Goal: Obtain resource: Download file/media

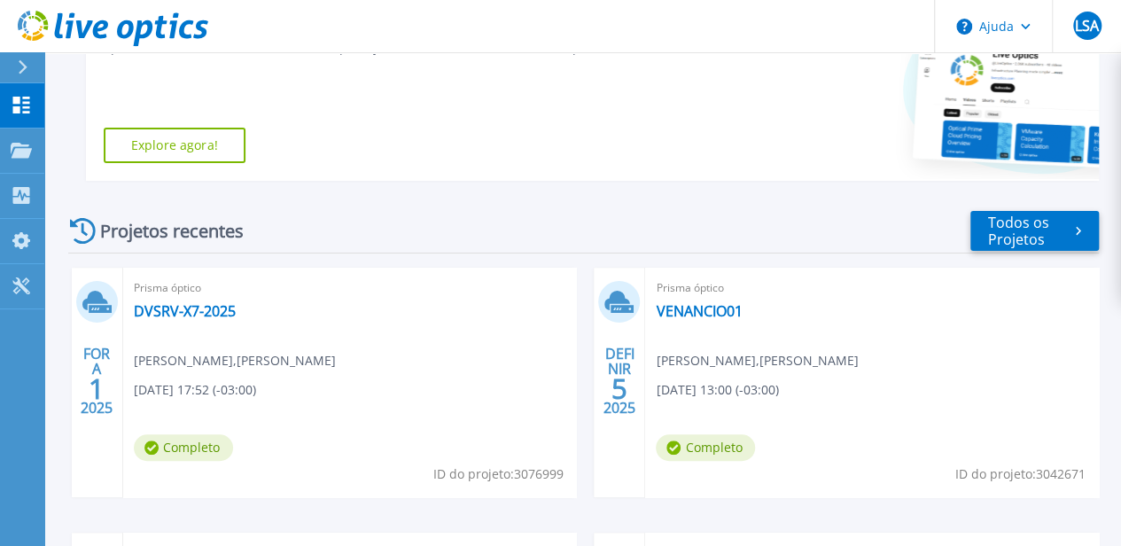
scroll to position [443, 0]
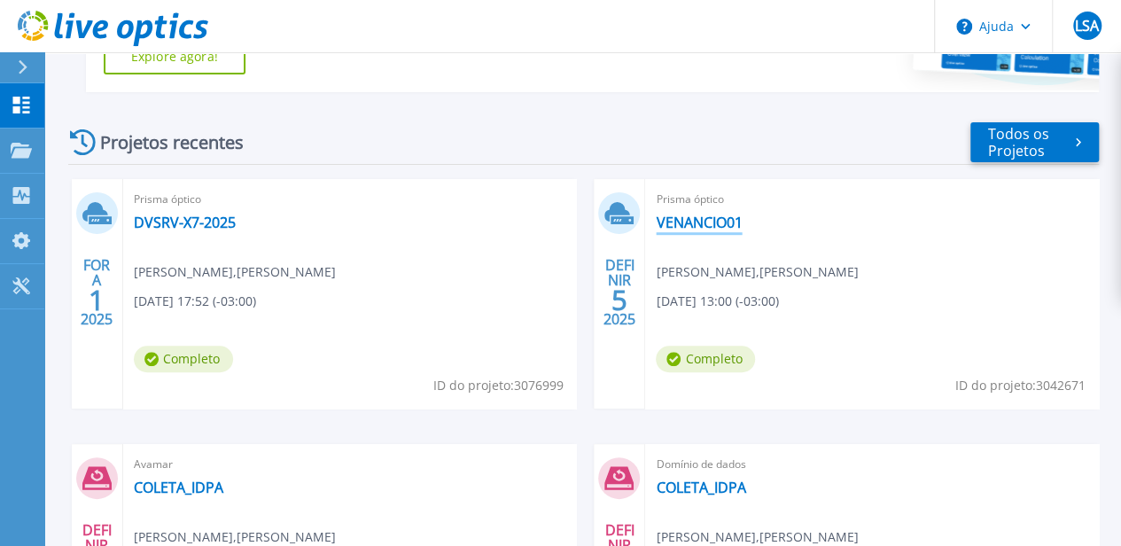
click at [656, 224] on font "VENANCIO01" at bounding box center [699, 222] width 86 height 19
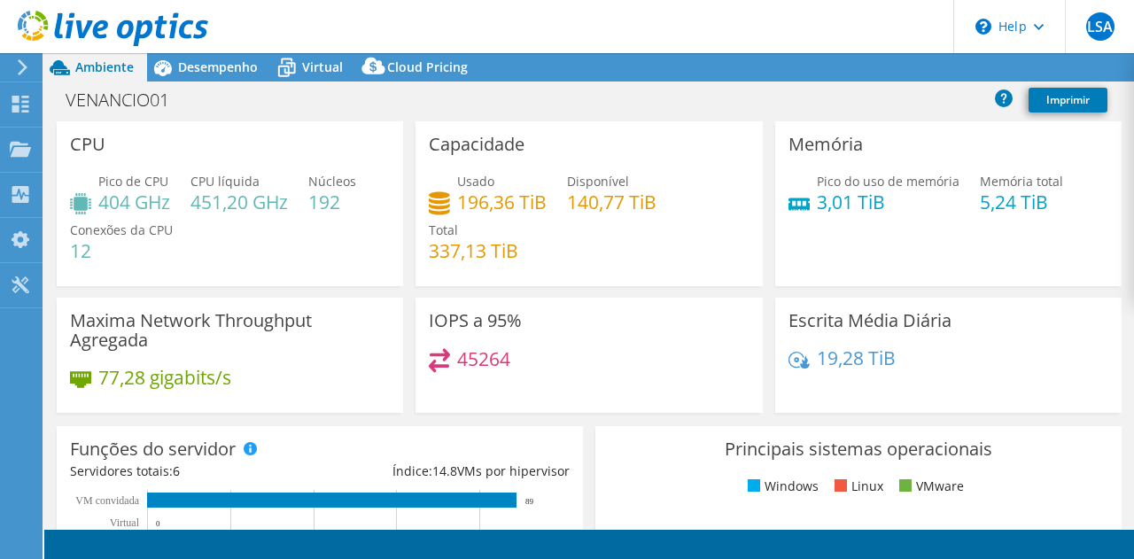
select select "SouthAmerica"
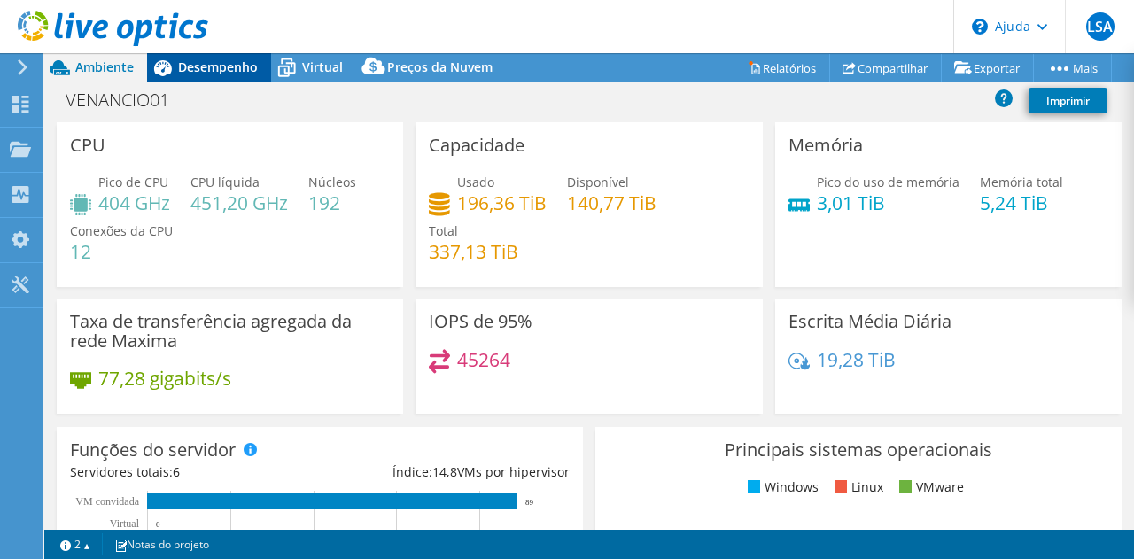
click at [207, 61] on font "Desempenho" at bounding box center [218, 66] width 80 height 17
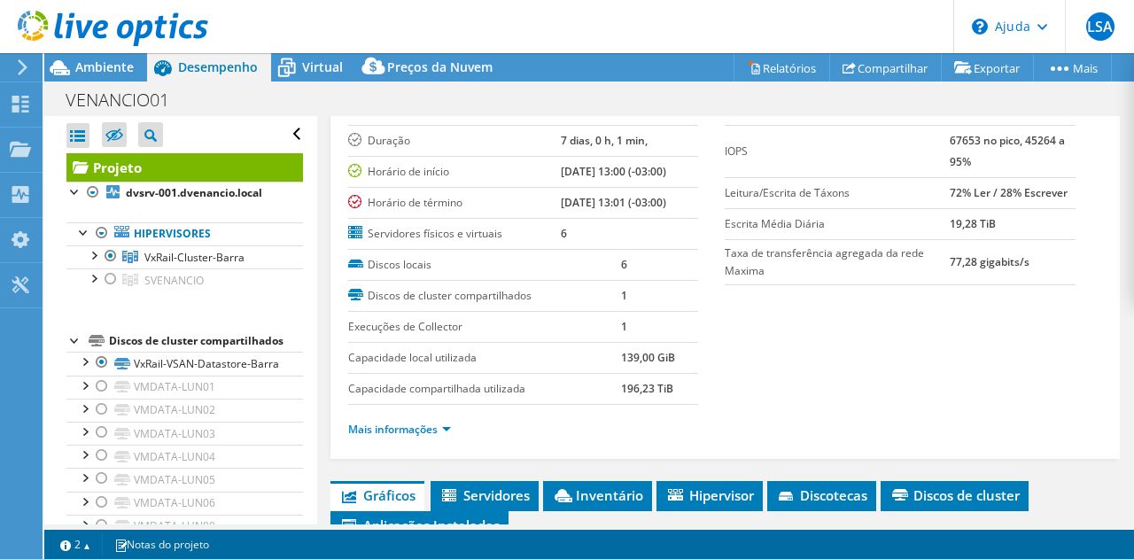
scroll to position [66, 0]
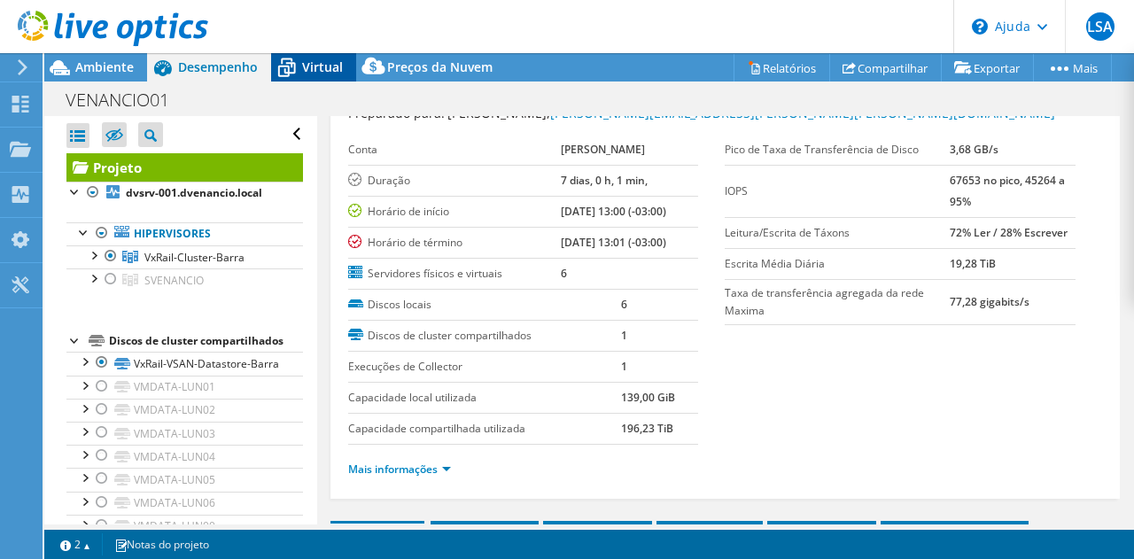
click at [311, 80] on div "Virtual" at bounding box center [313, 67] width 85 height 28
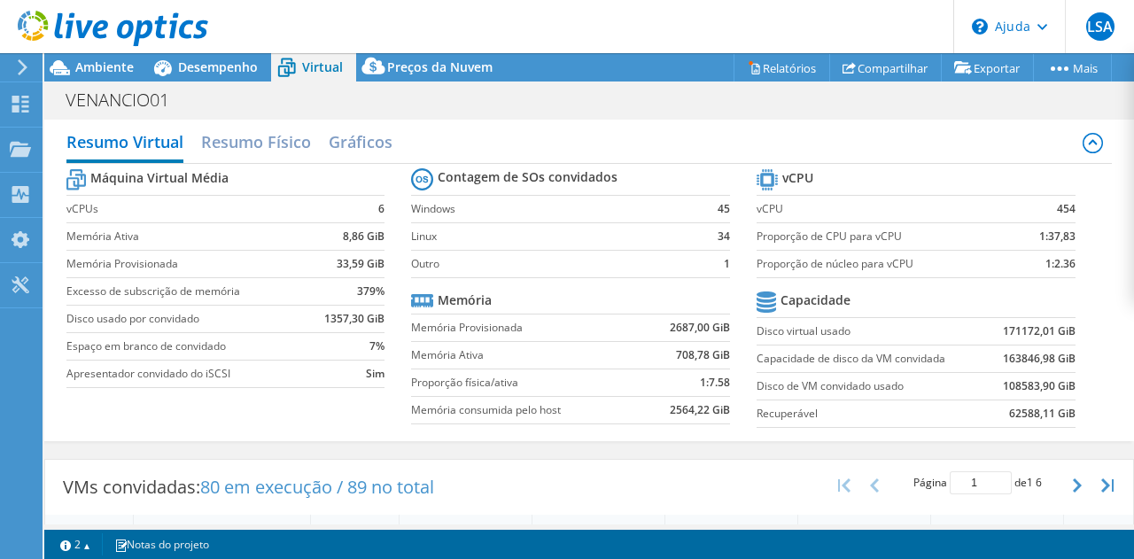
scroll to position [0, 0]
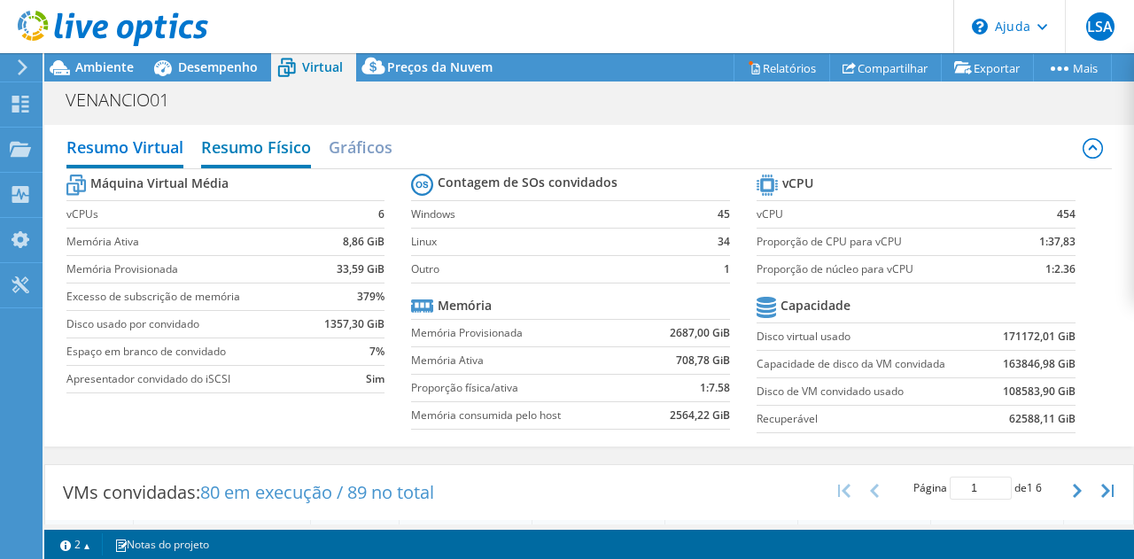
click at [251, 156] on font "Resumo Físico" at bounding box center [256, 146] width 110 height 21
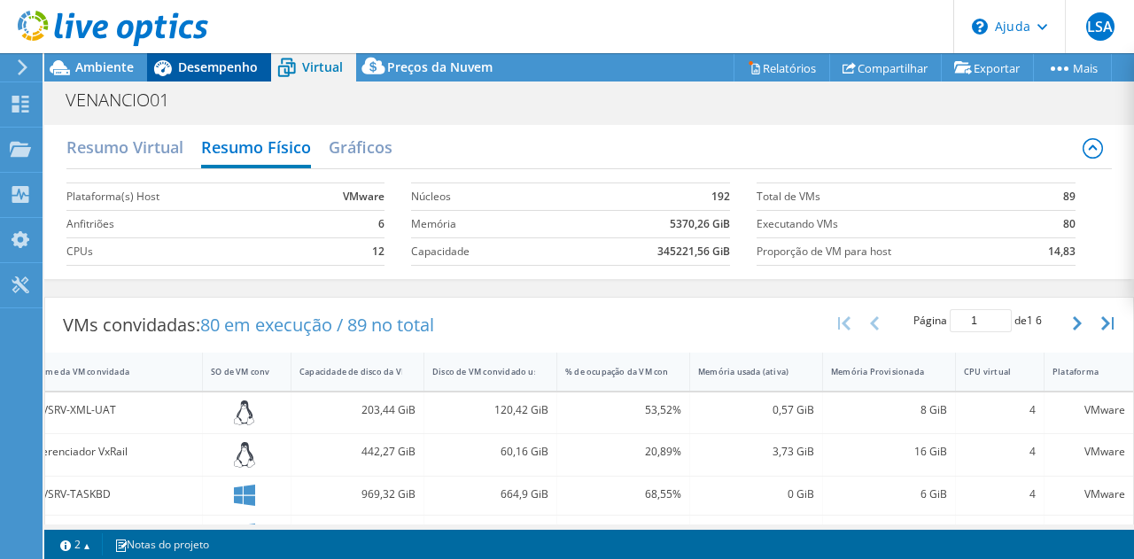
click at [196, 68] on font "Desempenho" at bounding box center [218, 66] width 80 height 17
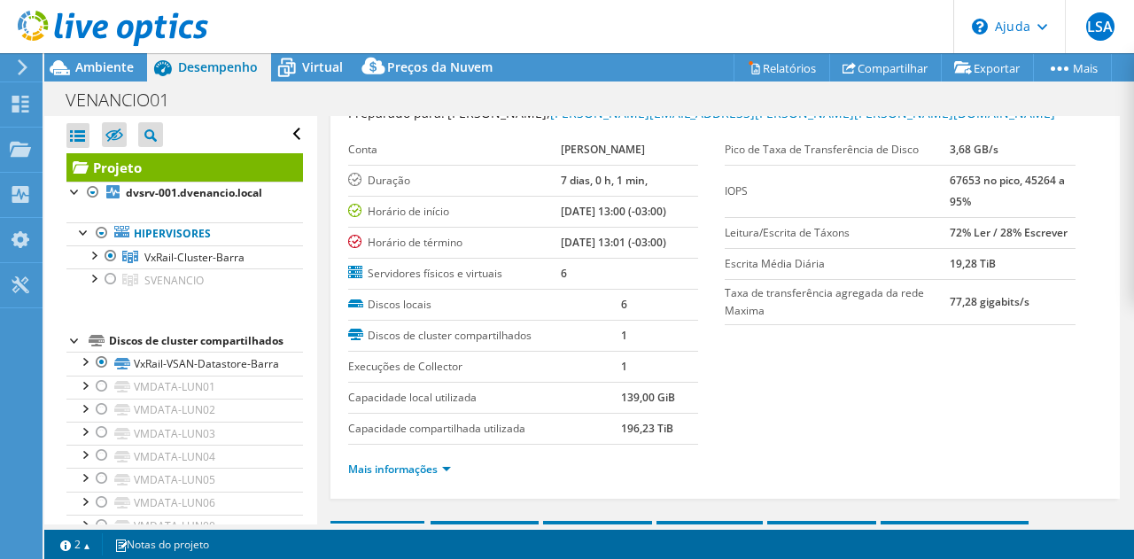
scroll to position [0, 107]
click at [122, 167] on font "Projeto" at bounding box center [117, 168] width 49 height 18
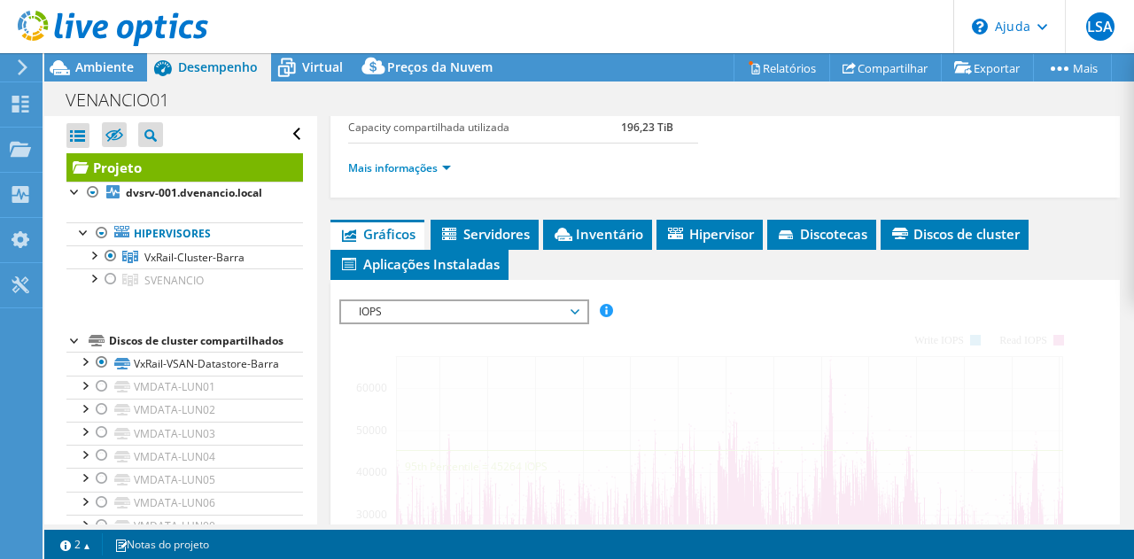
scroll to position [420, 0]
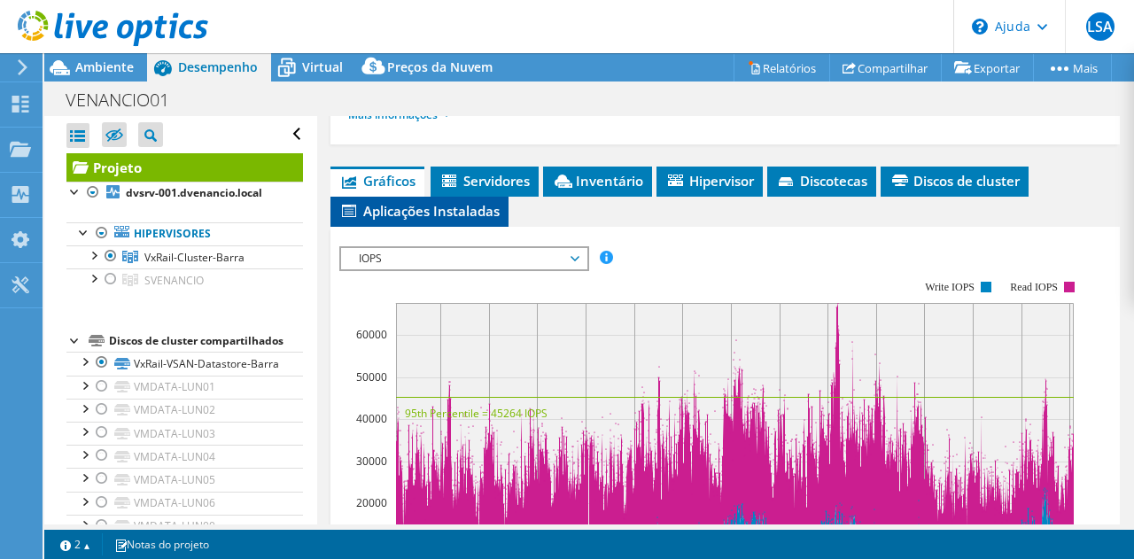
click at [476, 205] on font "Aplicações Instaladas" at bounding box center [431, 211] width 136 height 18
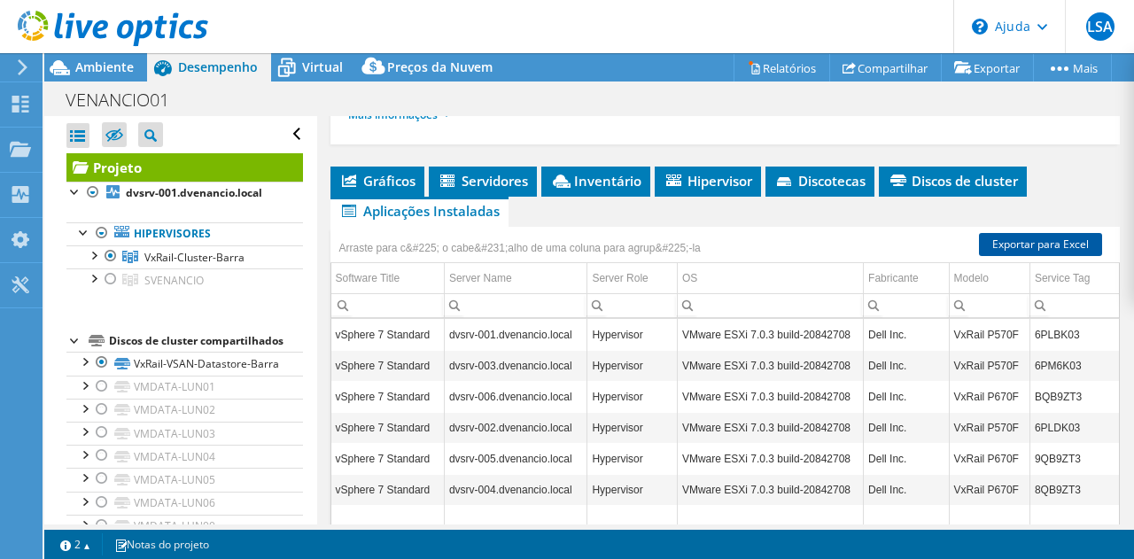
click at [1035, 238] on font "Exportar para Excel" at bounding box center [1041, 244] width 97 height 15
